Goal: Task Accomplishment & Management: Complete application form

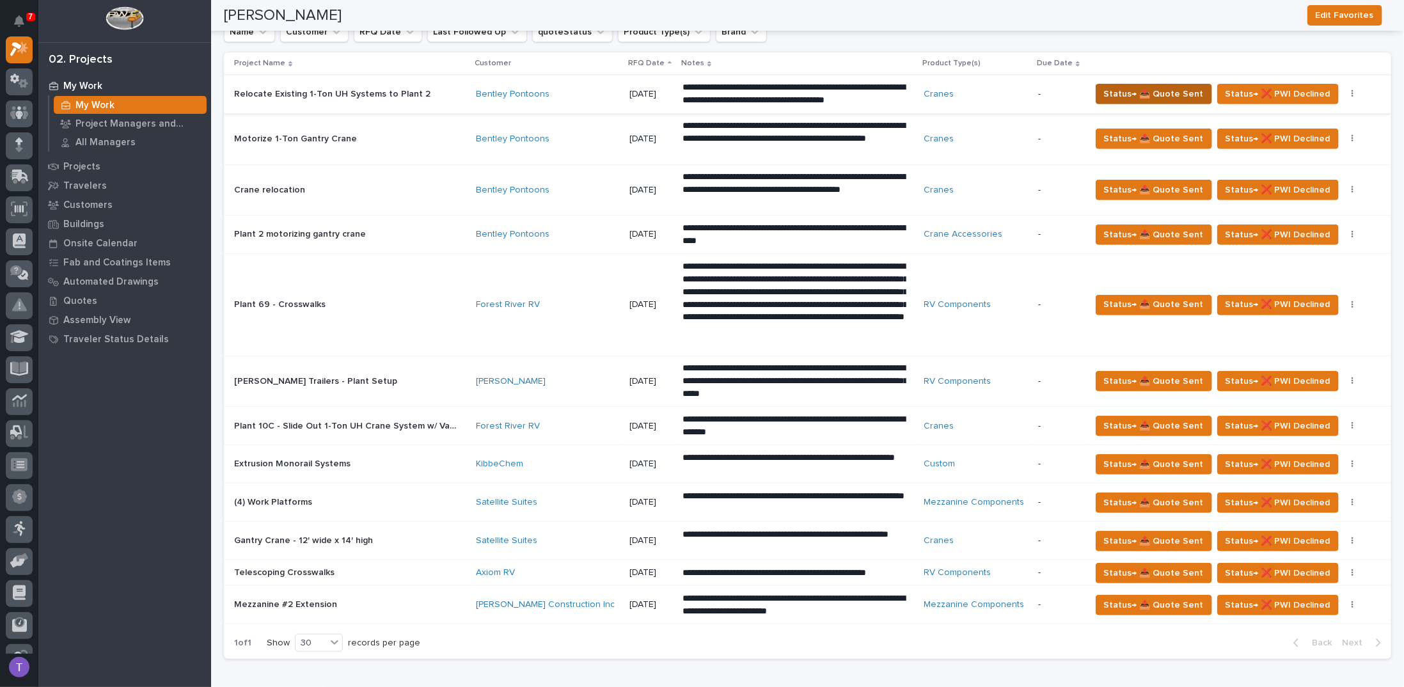
scroll to position [256, 0]
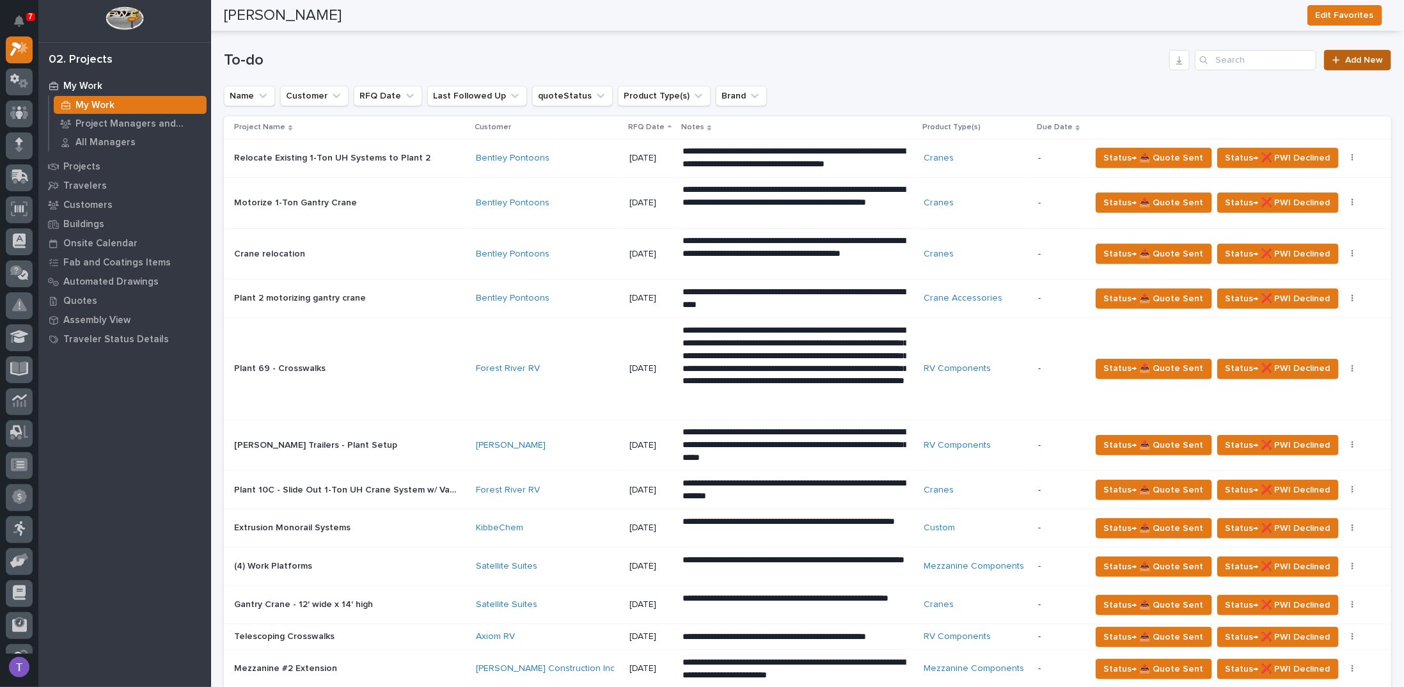
click at [1347, 54] on link "Add New" at bounding box center [1357, 60] width 67 height 20
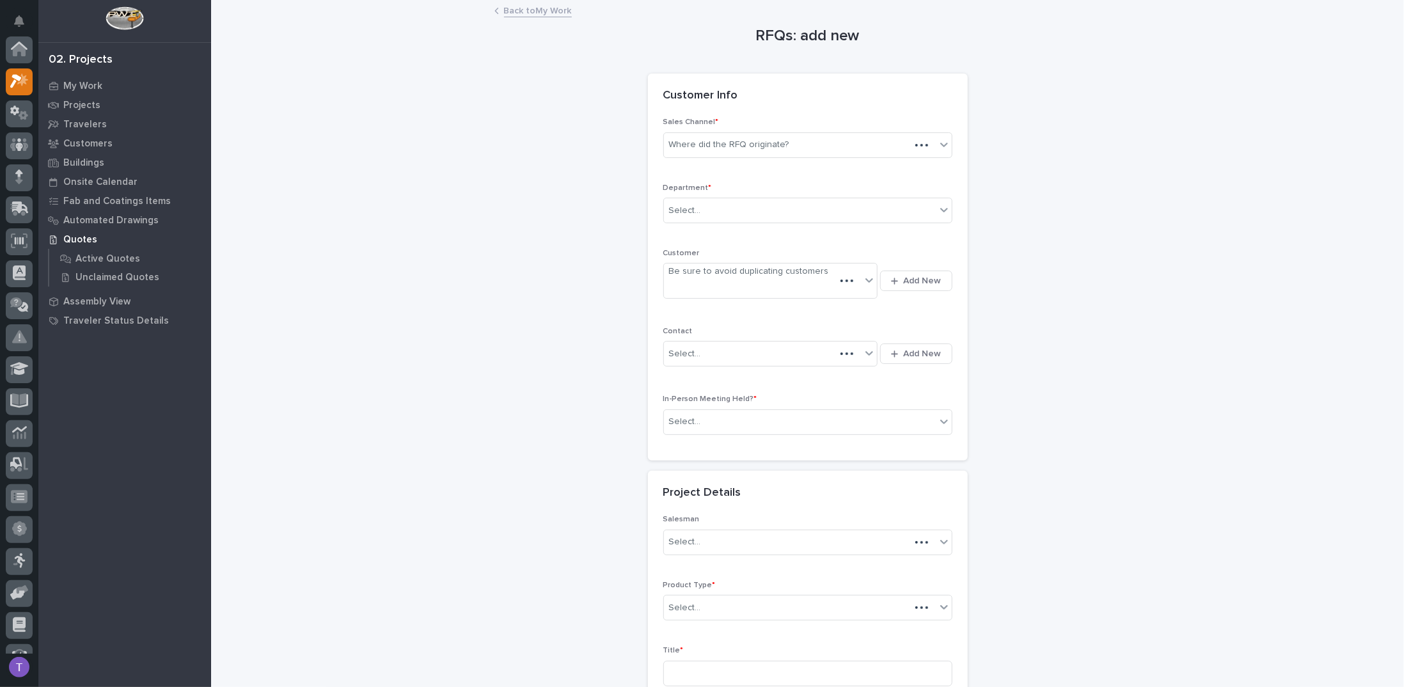
scroll to position [32, 0]
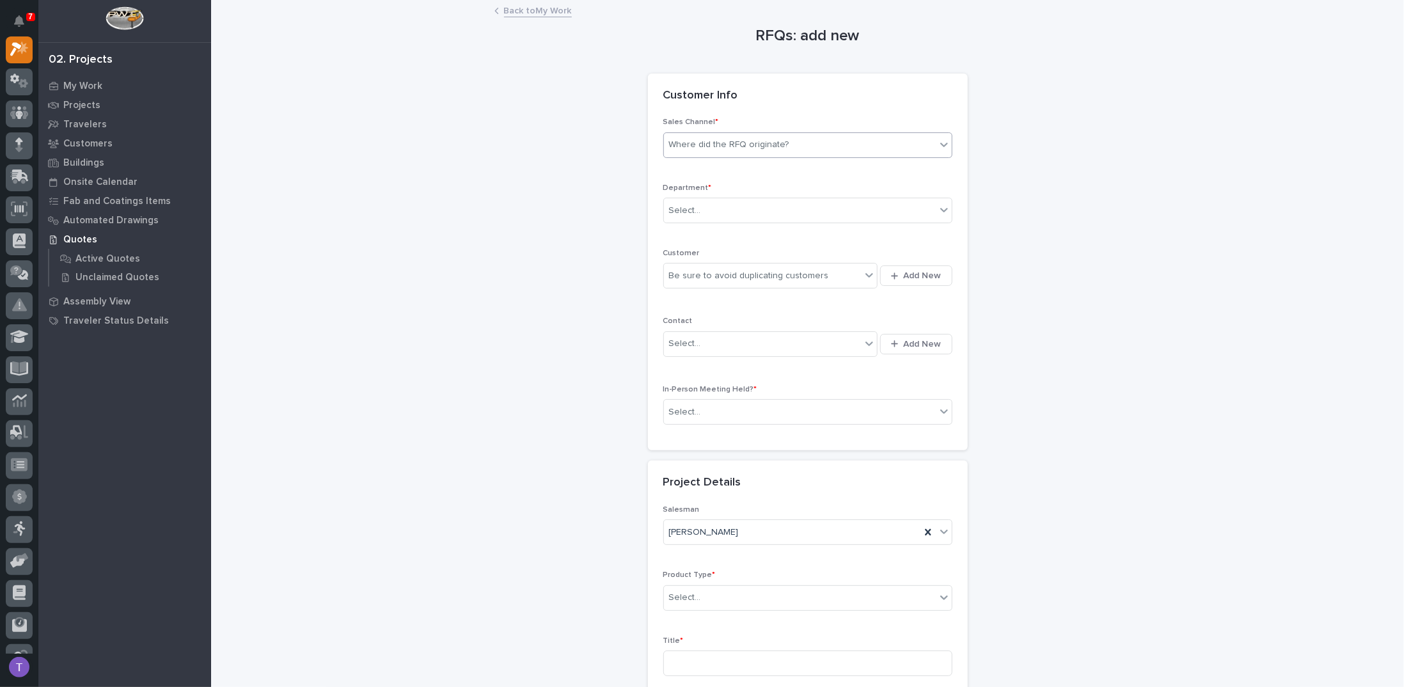
click at [725, 142] on div "Where did the RFQ originate?" at bounding box center [729, 144] width 120 height 13
click at [667, 194] on div "PWI" at bounding box center [803, 191] width 288 height 22
click at [683, 204] on div "Select..." at bounding box center [685, 210] width 32 height 13
click at [678, 251] on span "Regional Sales" at bounding box center [697, 255] width 67 height 14
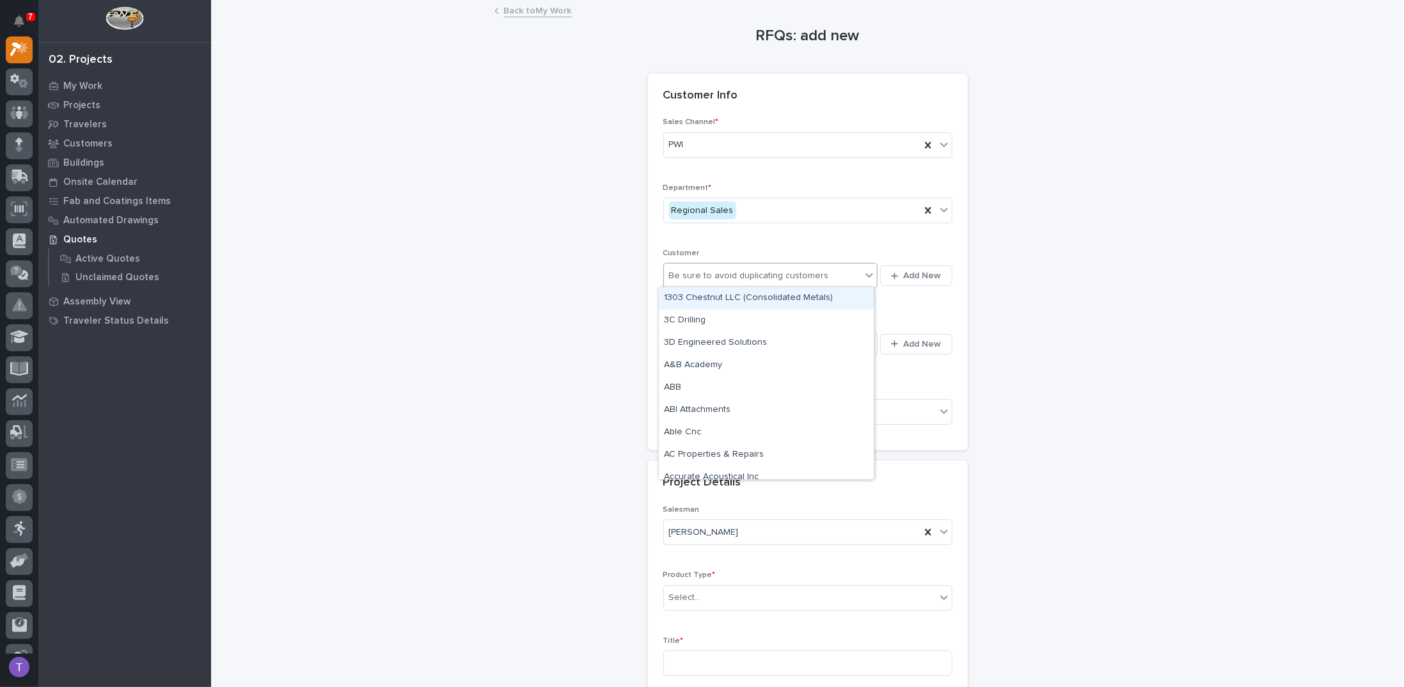
click at [687, 270] on div "Be sure to avoid duplicating customers" at bounding box center [749, 275] width 160 height 13
type input "*****"
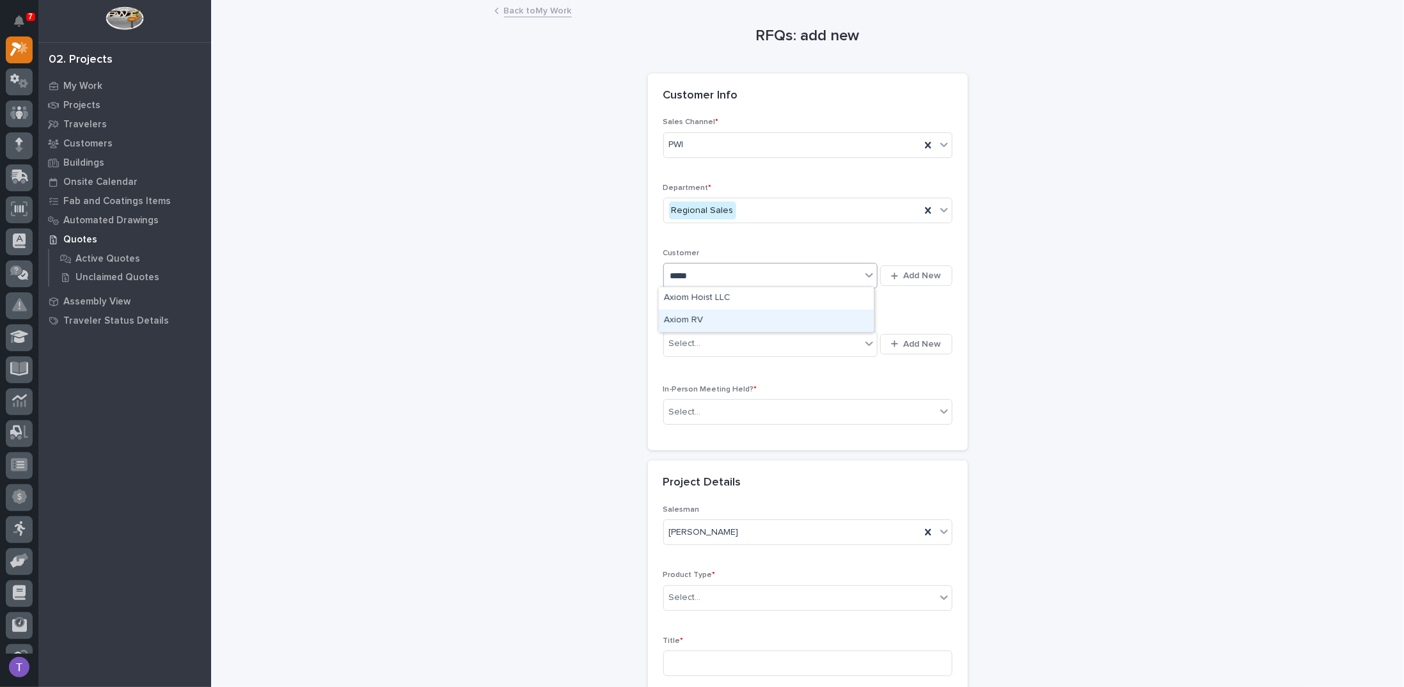
click at [678, 317] on div "Axiom RV" at bounding box center [766, 321] width 215 height 22
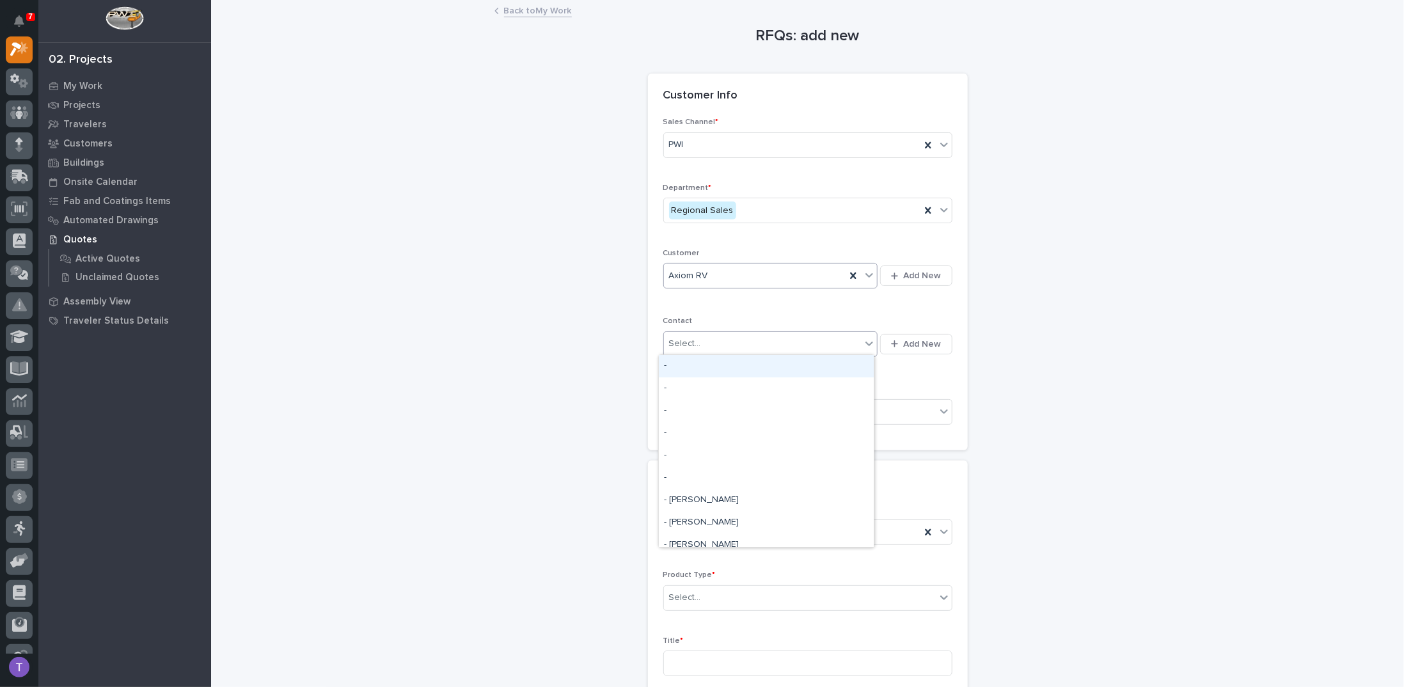
click at [679, 339] on div "Select..." at bounding box center [685, 343] width 32 height 13
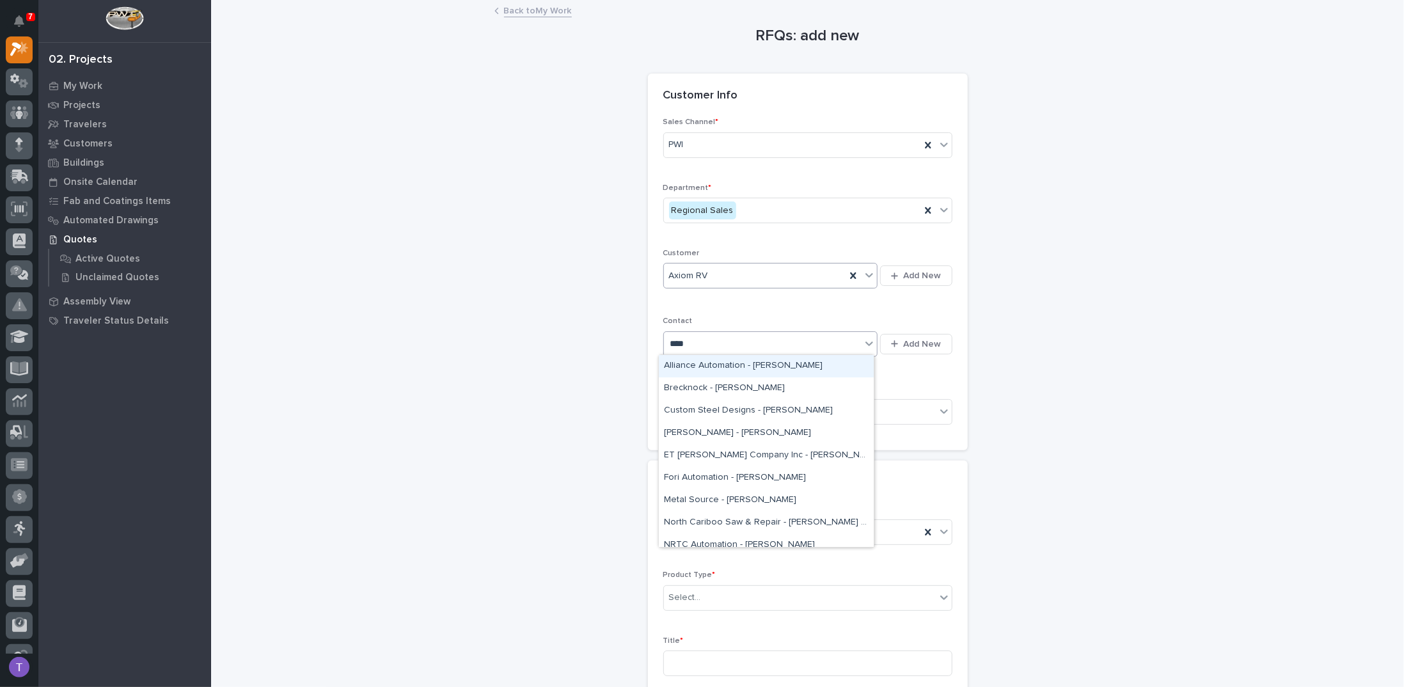
type input "*****"
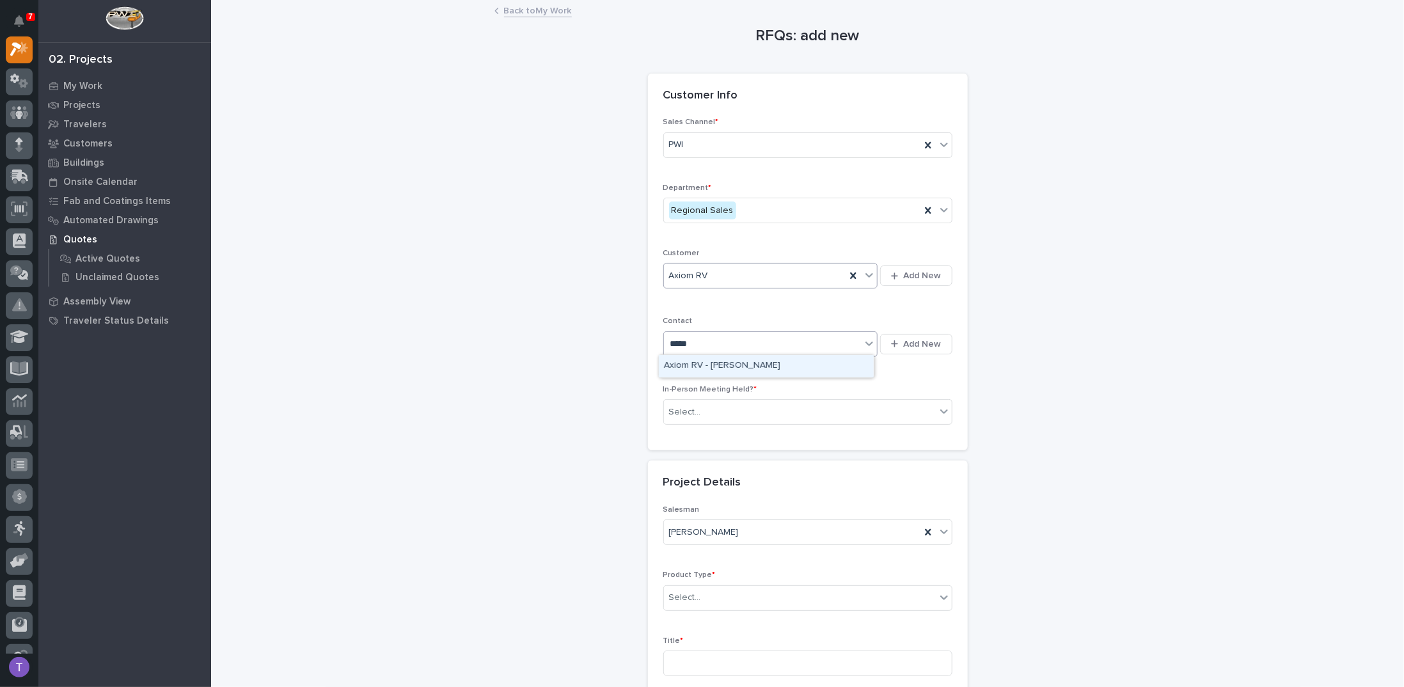
click at [692, 366] on div "Axiom RV - [PERSON_NAME]" at bounding box center [766, 366] width 215 height 22
click at [681, 402] on div "Select..." at bounding box center [800, 412] width 272 height 21
click at [674, 452] on span "No" at bounding box center [672, 455] width 17 height 14
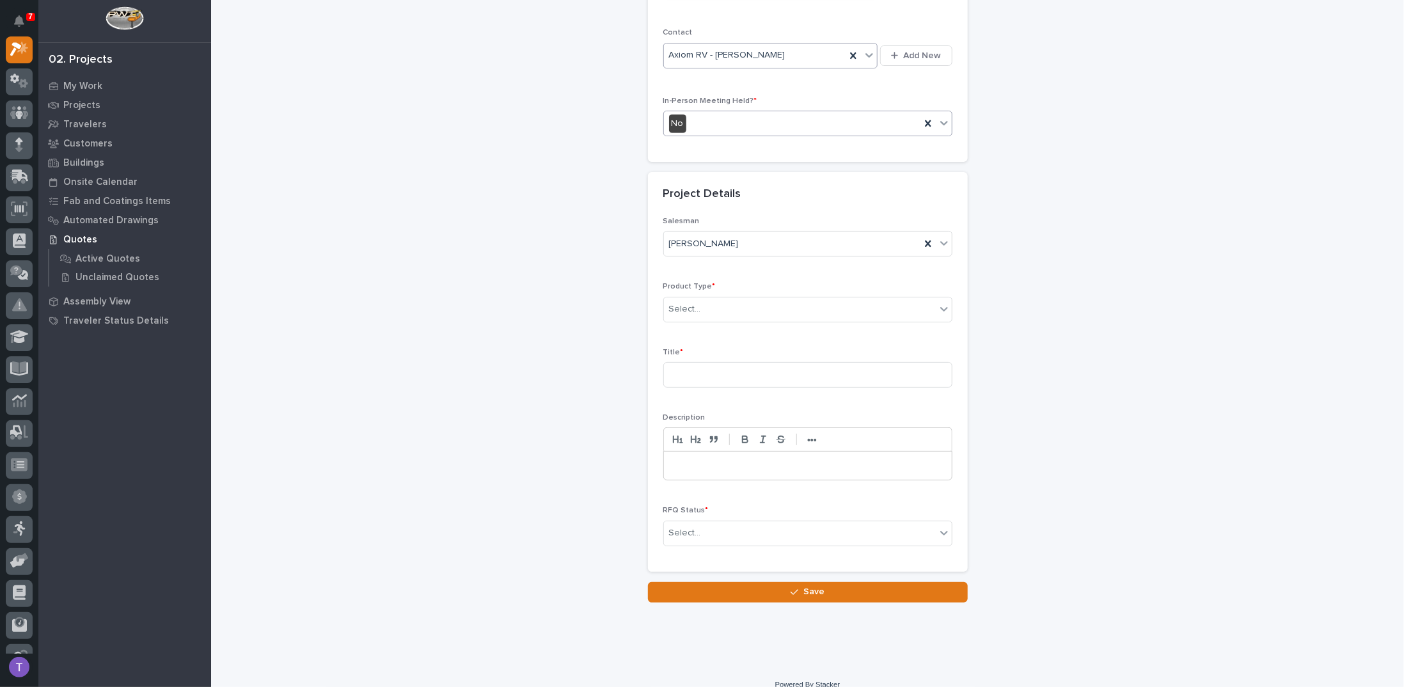
scroll to position [298, 0]
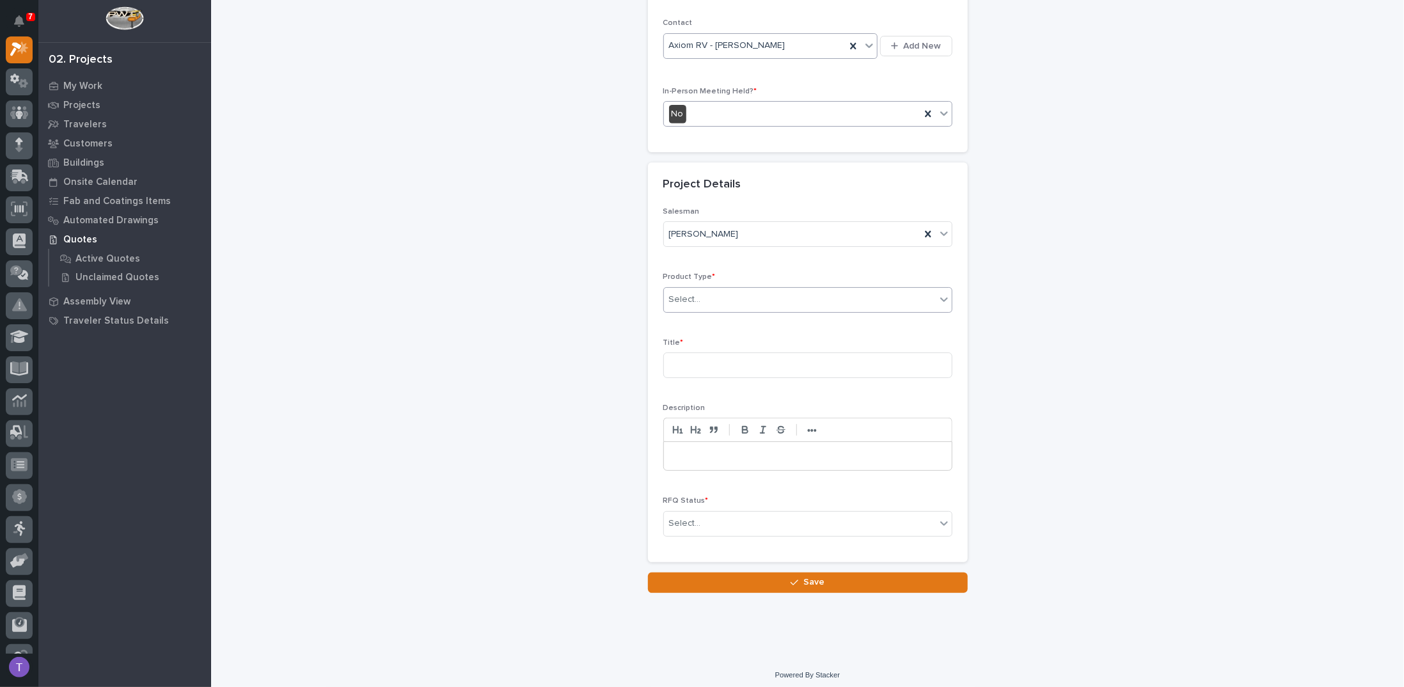
click at [704, 291] on div "Select..." at bounding box center [800, 299] width 272 height 21
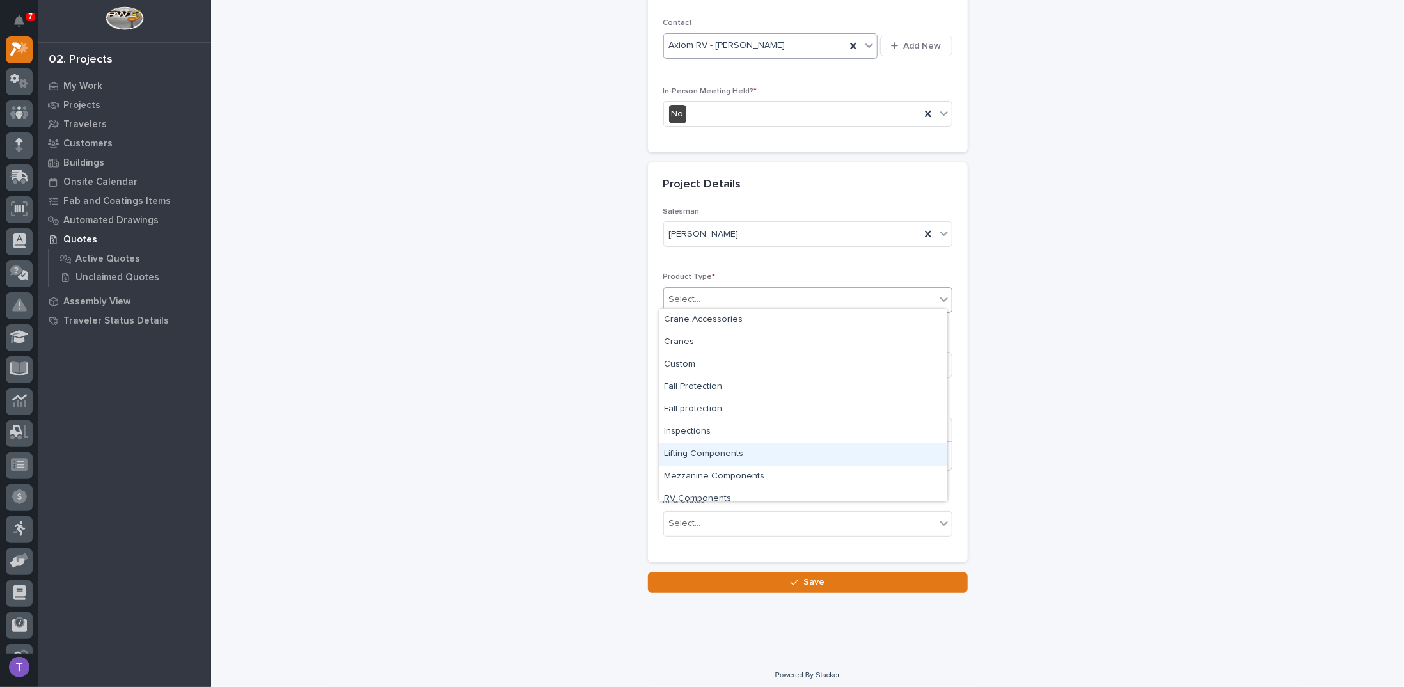
click at [703, 451] on div "Lifting Components" at bounding box center [803, 454] width 288 height 22
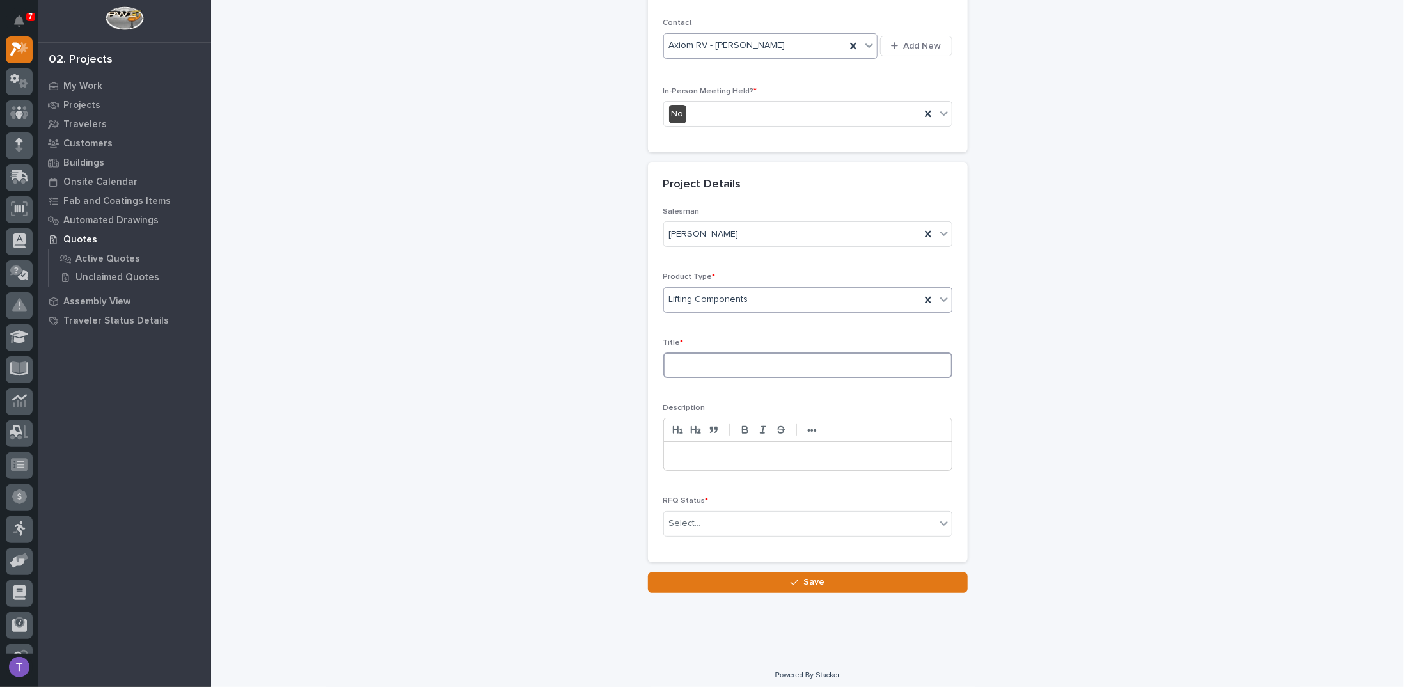
click at [689, 358] on input at bounding box center [807, 365] width 289 height 26
type input "Anver Cap and Patio Lifters"
click at [673, 450] on p at bounding box center [807, 456] width 269 height 13
click at [685, 517] on div "Select..." at bounding box center [685, 523] width 32 height 13
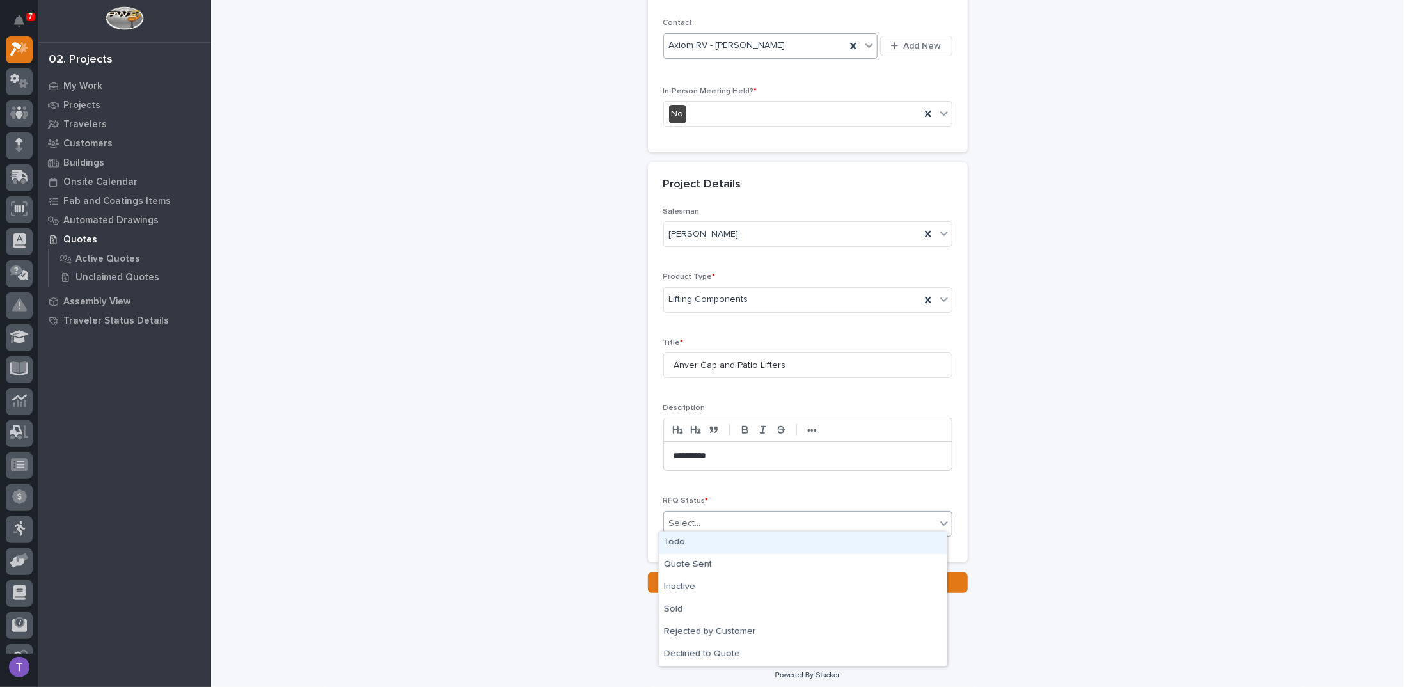
click at [675, 539] on div "Todo" at bounding box center [803, 542] width 288 height 22
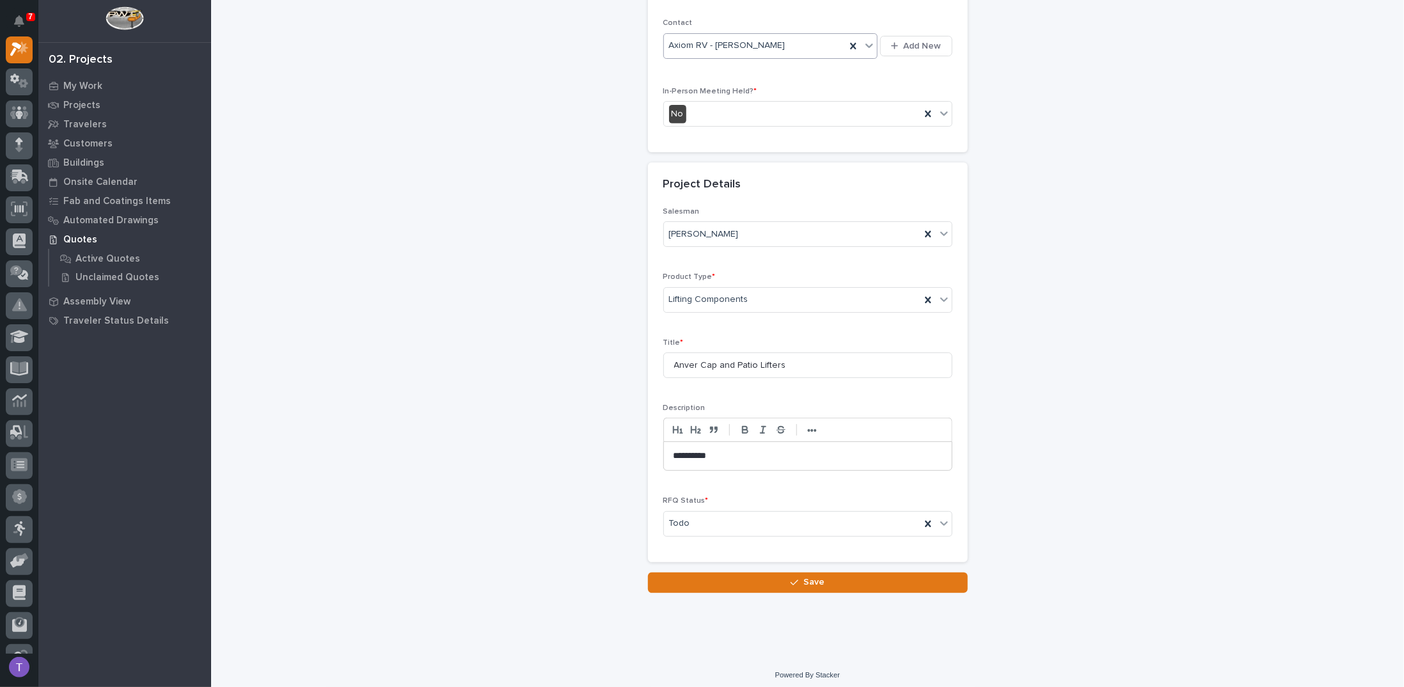
click at [673, 450] on p "**********" at bounding box center [807, 456] width 269 height 13
click at [775, 451] on p "**********" at bounding box center [807, 456] width 269 height 13
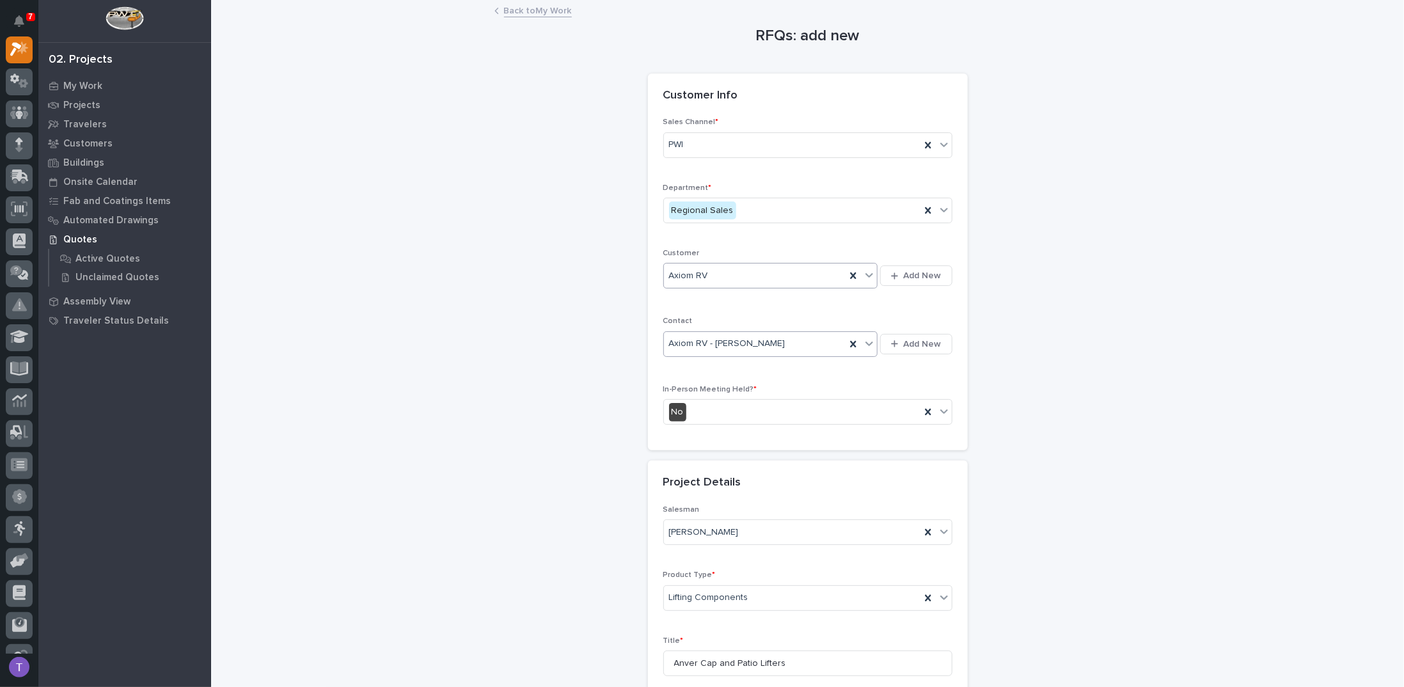
scroll to position [311, 0]
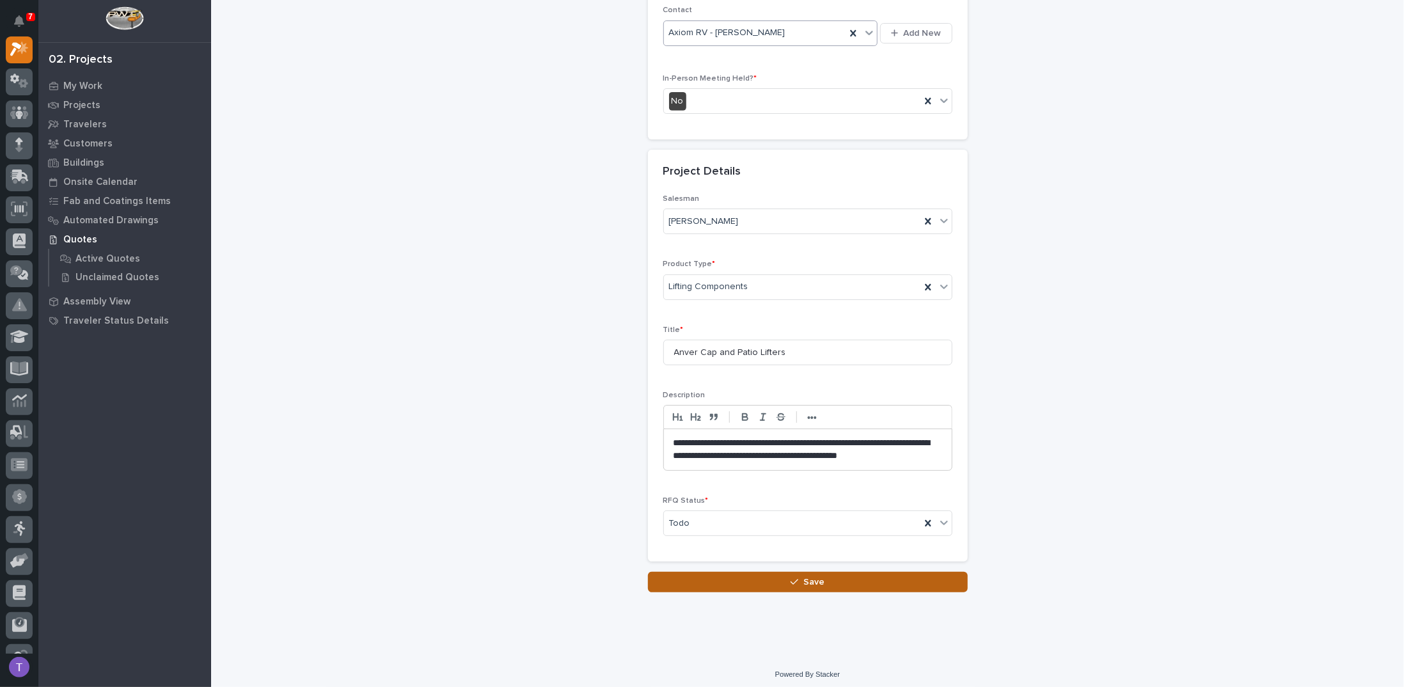
click at [803, 576] on span "Save" at bounding box center [813, 582] width 21 height 12
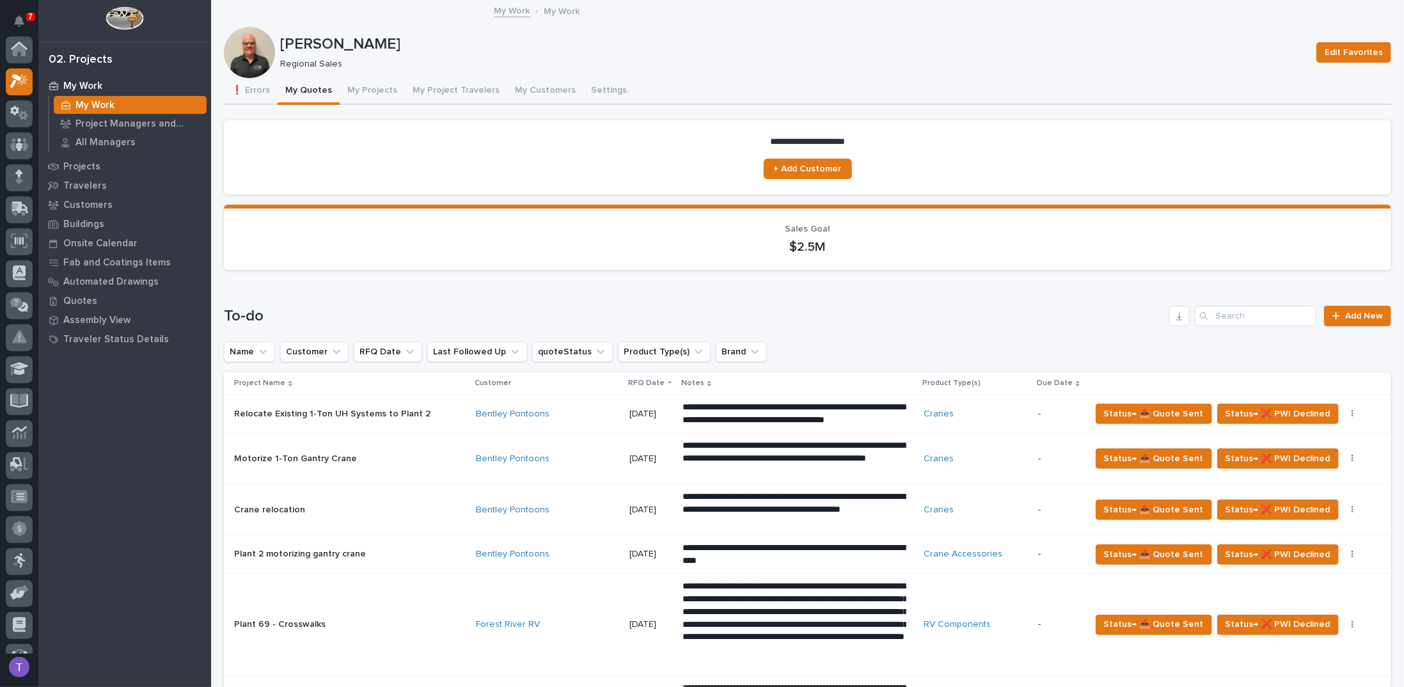
scroll to position [32, 0]
click at [18, 15] on button "Notifications" at bounding box center [19, 21] width 27 height 27
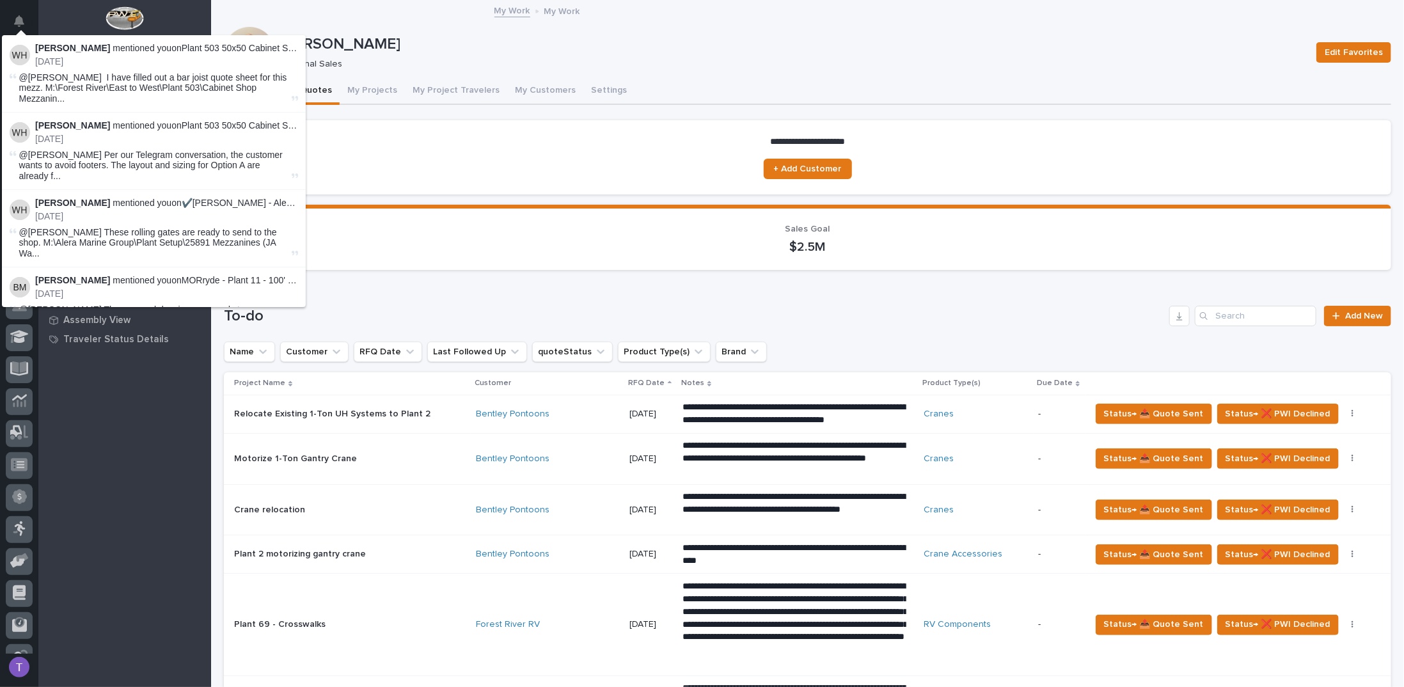
click at [72, 10] on div at bounding box center [124, 21] width 173 height 42
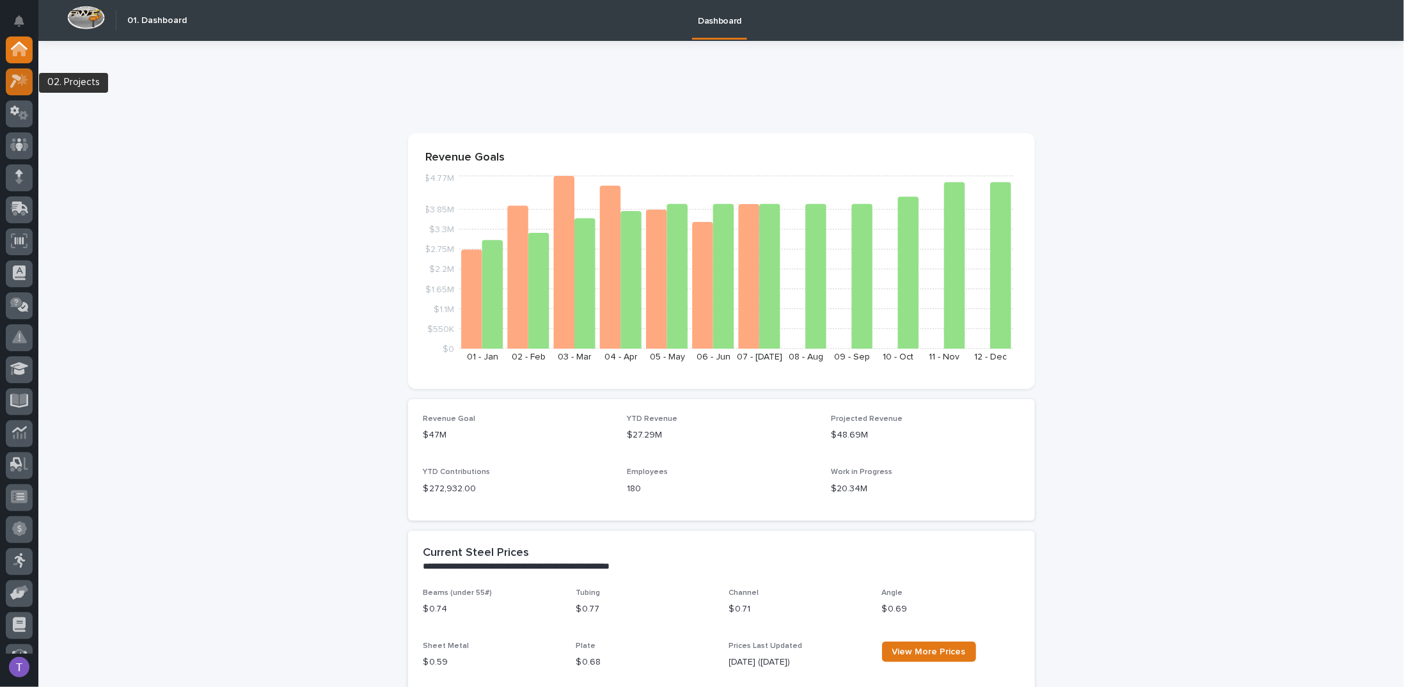
click at [20, 77] on icon at bounding box center [16, 82] width 12 height 14
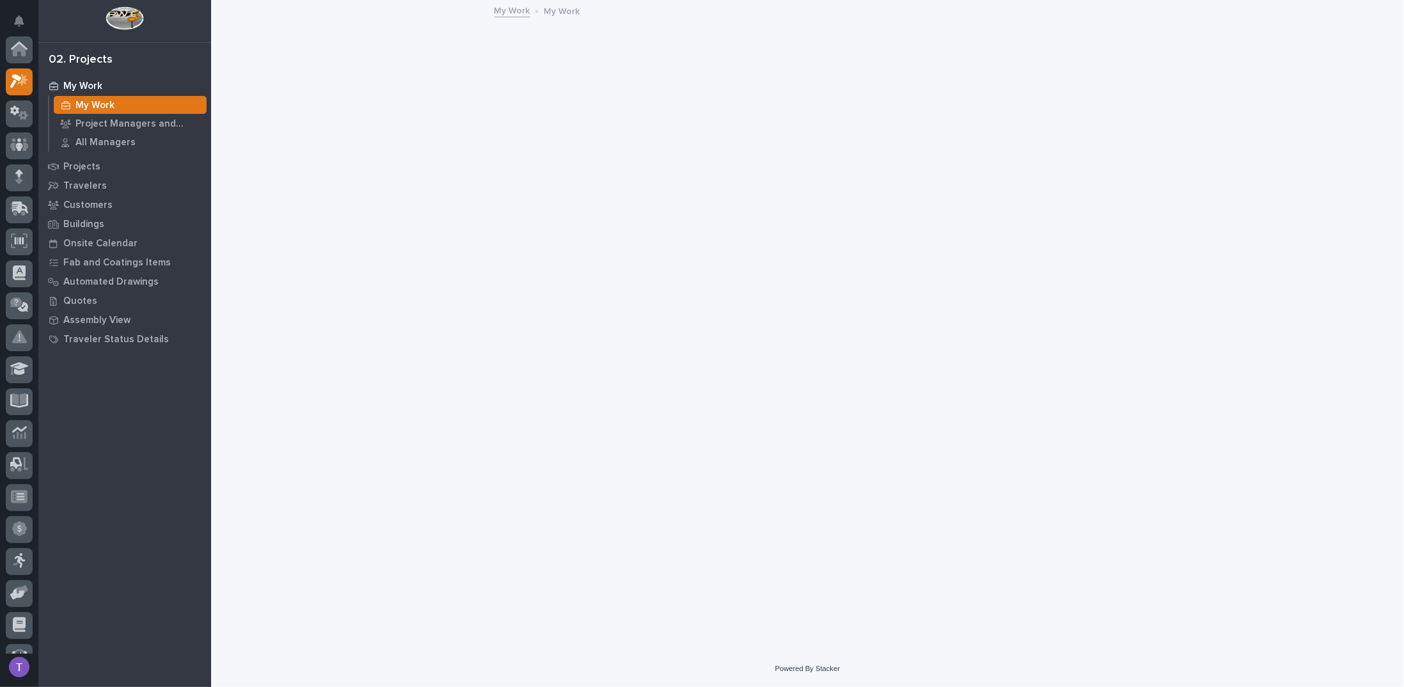
scroll to position [32, 0]
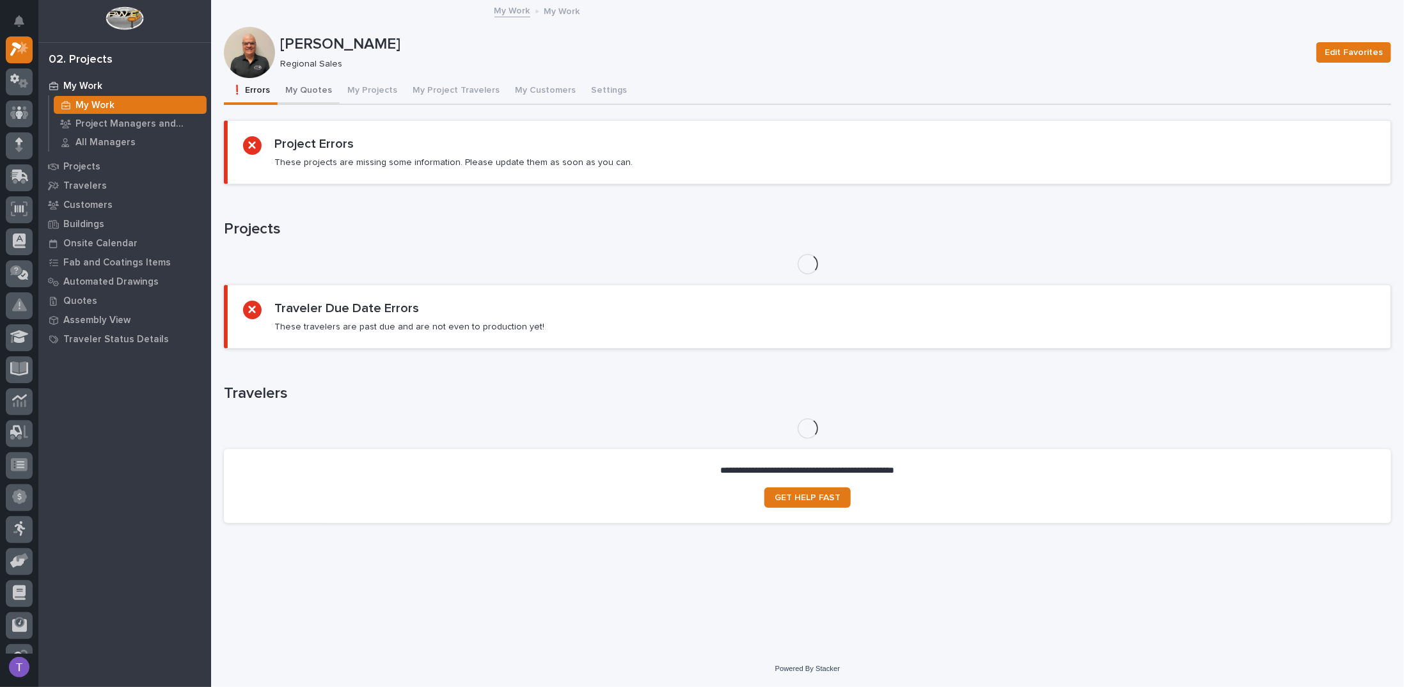
click at [310, 83] on button "My Quotes" at bounding box center [309, 91] width 62 height 27
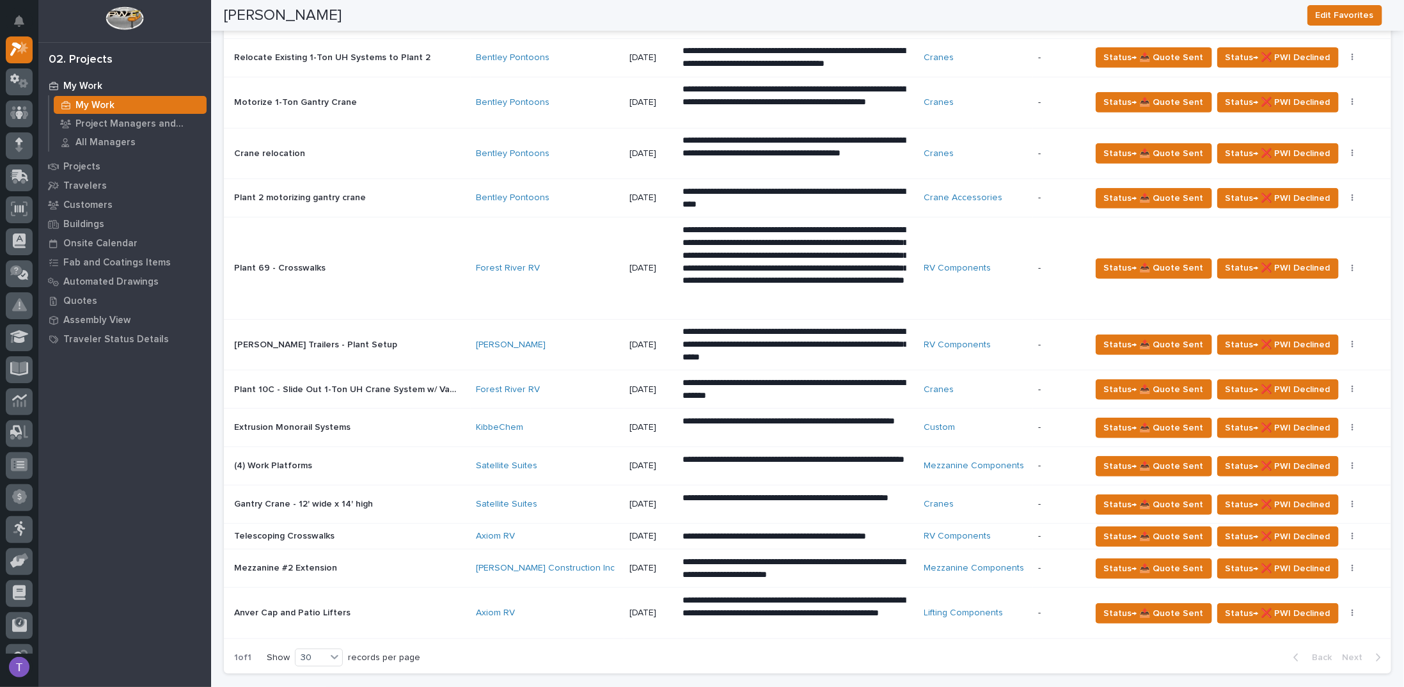
scroll to position [320, 0]
